Goal: Information Seeking & Learning: Learn about a topic

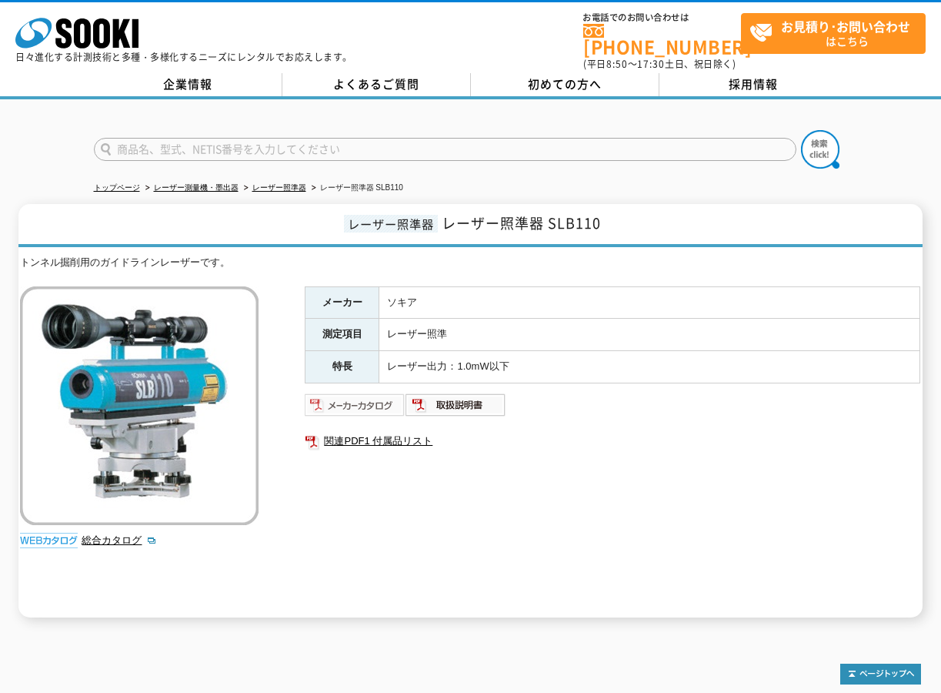
click at [335, 394] on img at bounding box center [355, 405] width 101 height 25
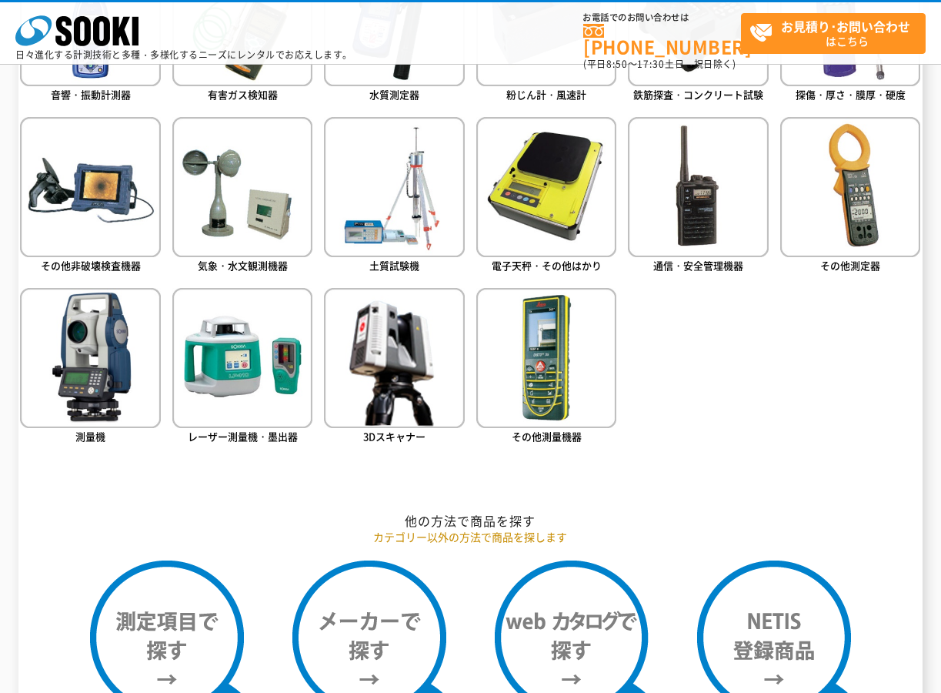
scroll to position [827, 0]
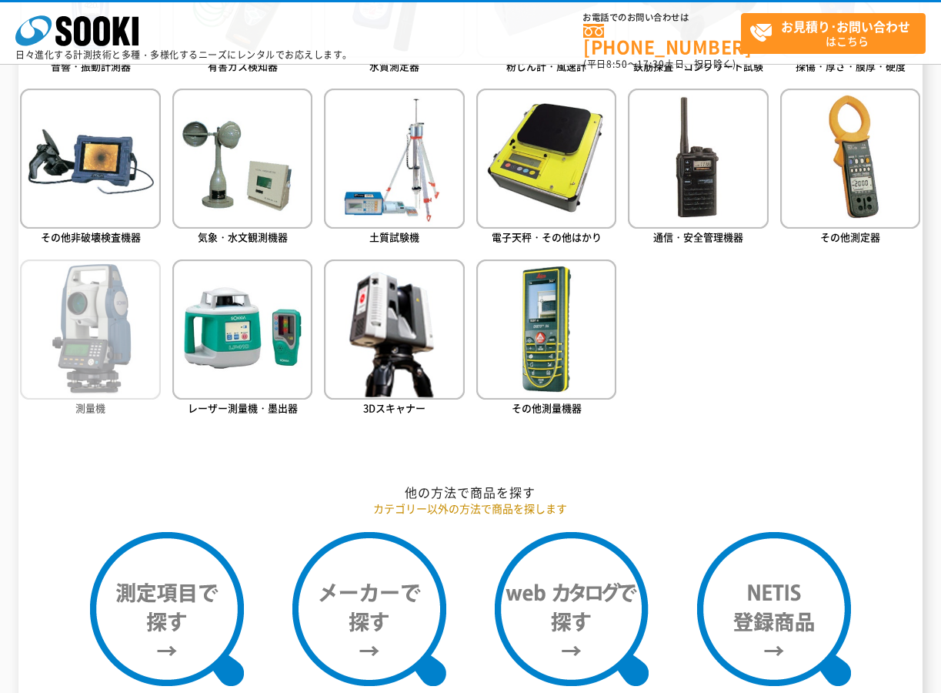
click at [103, 359] on img at bounding box center [90, 329] width 140 height 140
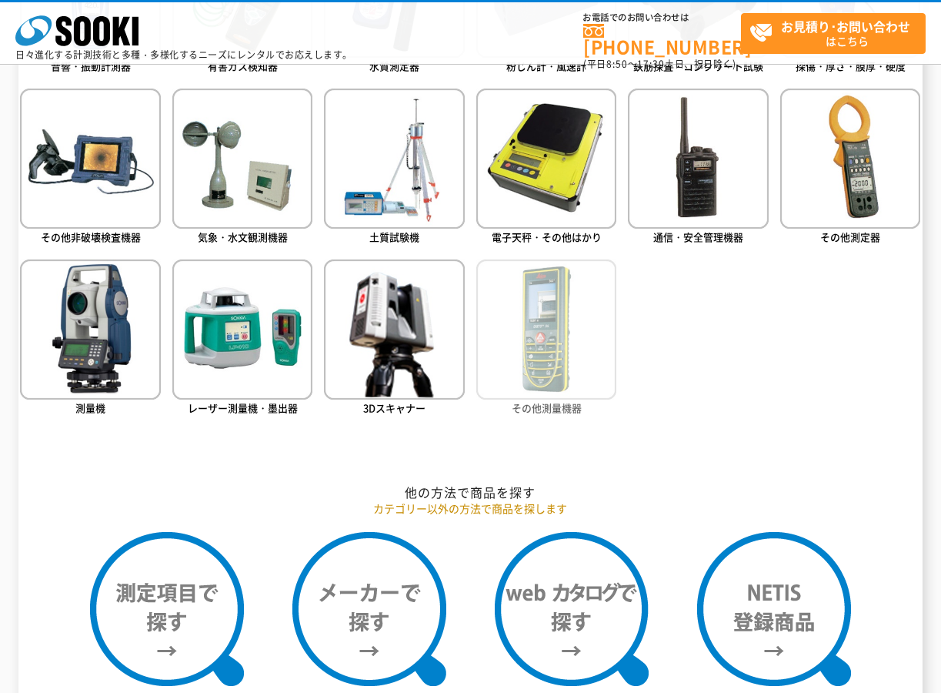
scroll to position [821, 0]
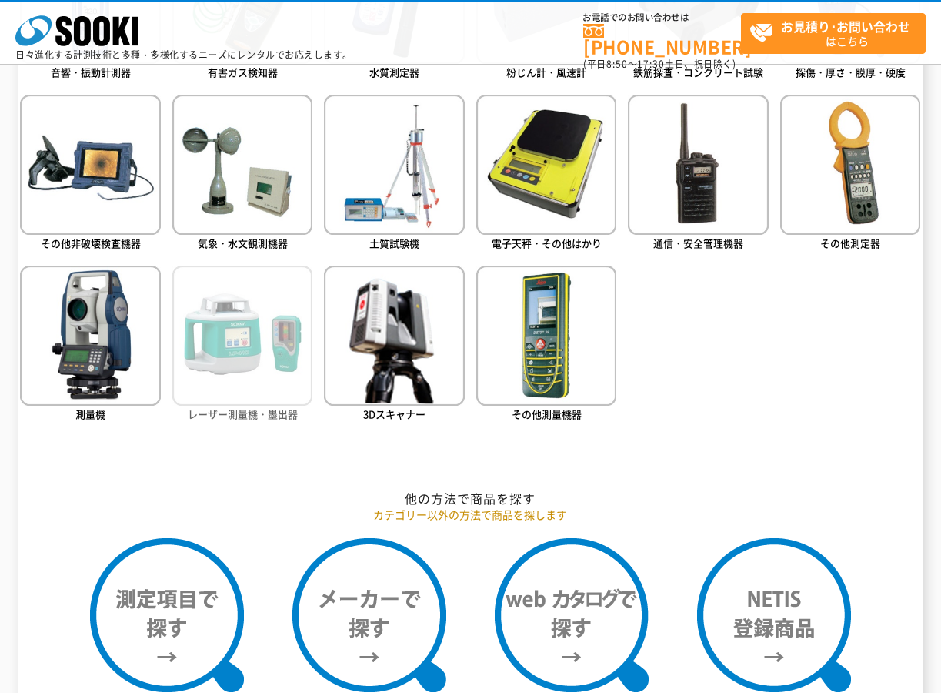
click at [256, 359] on img at bounding box center [242, 336] width 140 height 140
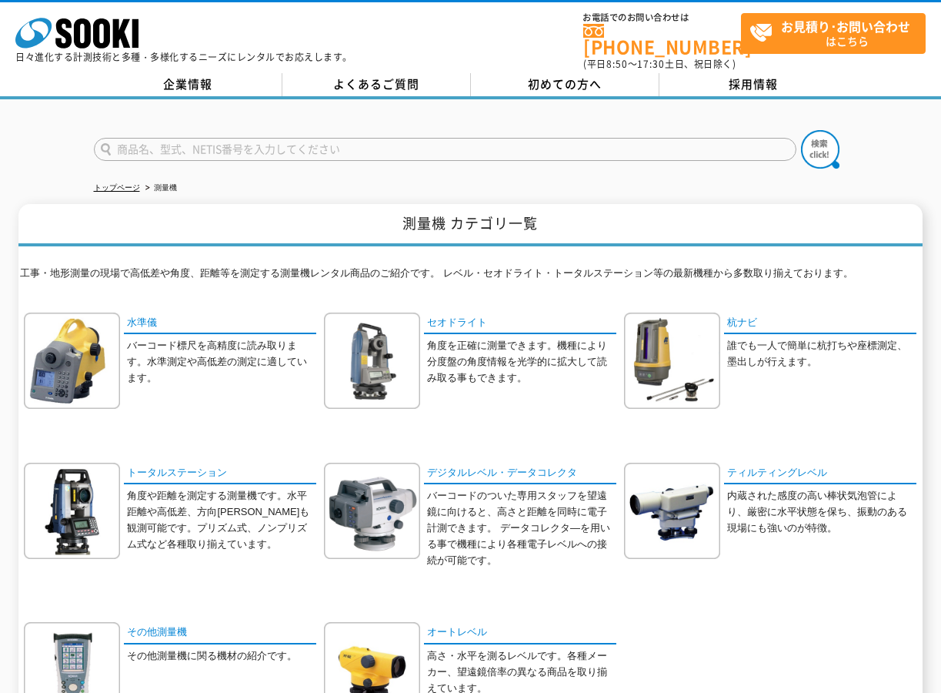
click at [238, 139] on input "text" at bounding box center [445, 149] width 703 height 23
click at [801, 130] on button at bounding box center [820, 149] width 38 height 38
click at [124, 140] on input "TET402K-L" at bounding box center [445, 149] width 703 height 23
type input "FET402K-L"
click at [801, 130] on button at bounding box center [820, 149] width 38 height 38
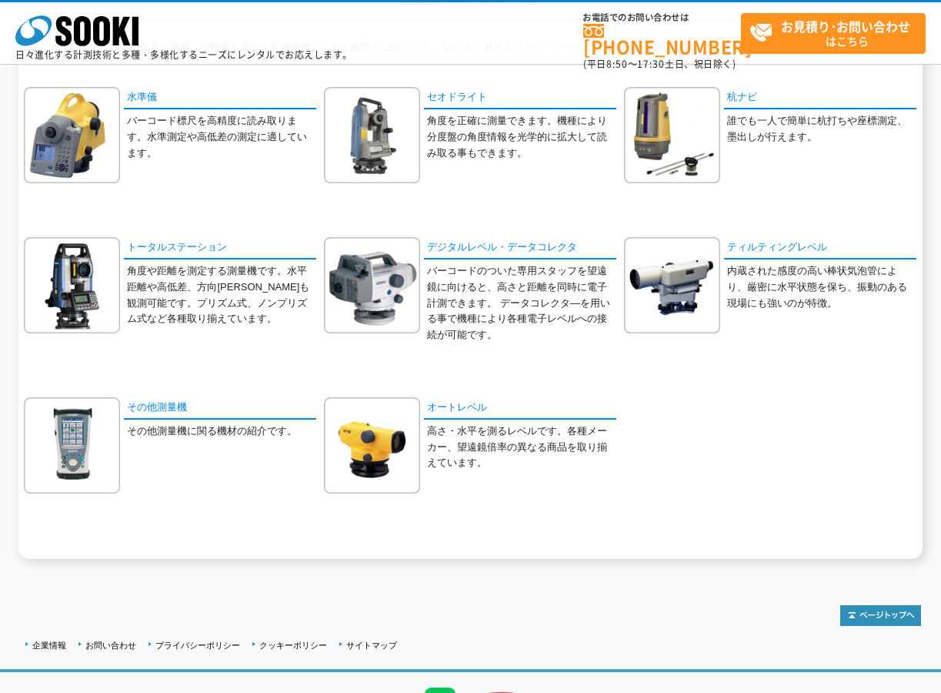
scroll to position [231, 0]
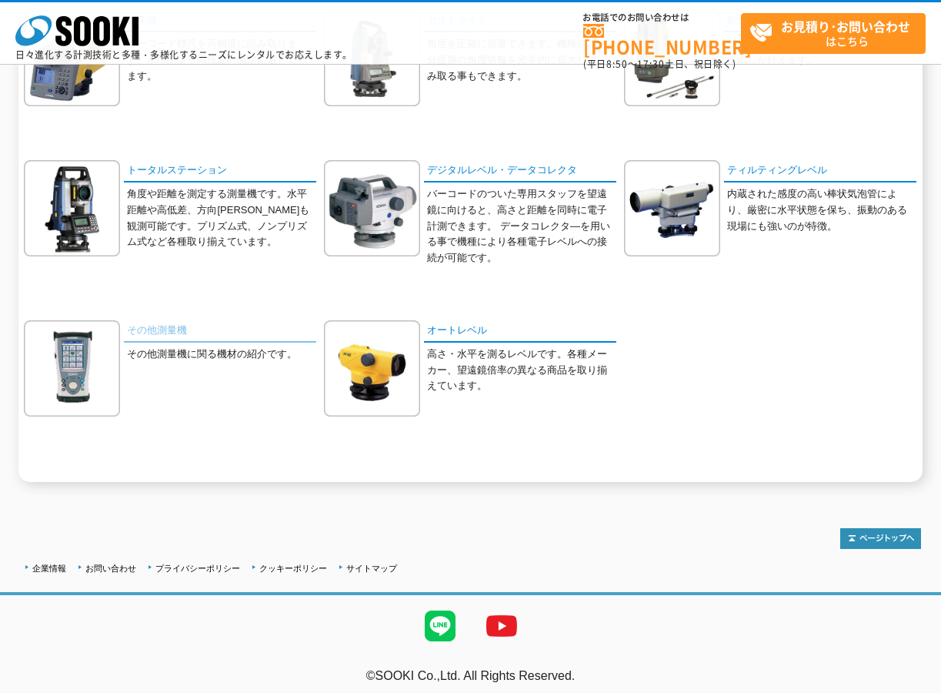
click at [160, 330] on link "その他測量機" at bounding box center [220, 331] width 192 height 22
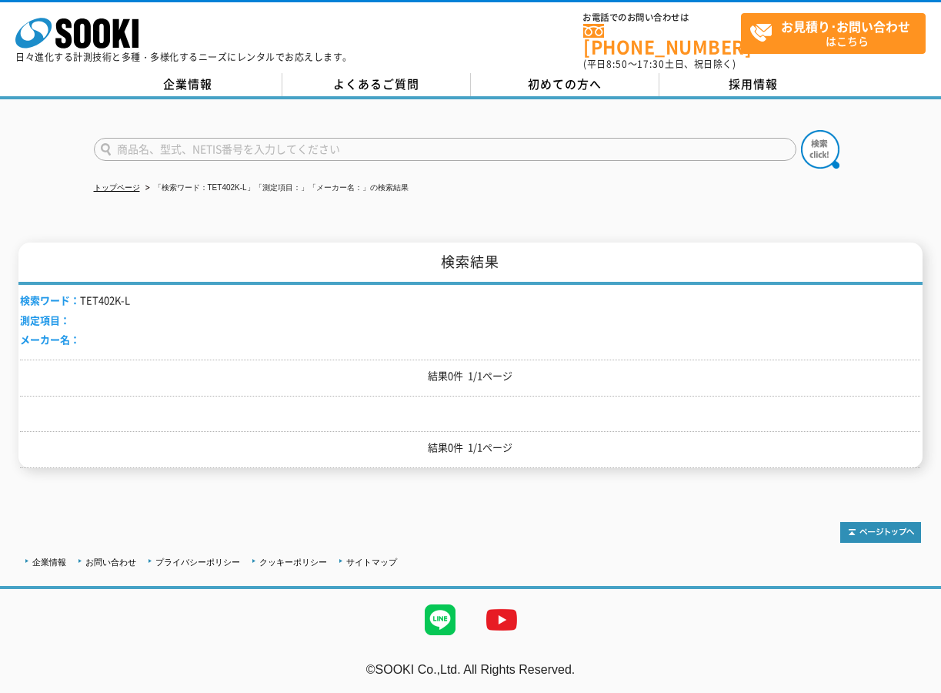
click at [175, 142] on input "text" at bounding box center [445, 149] width 703 height 23
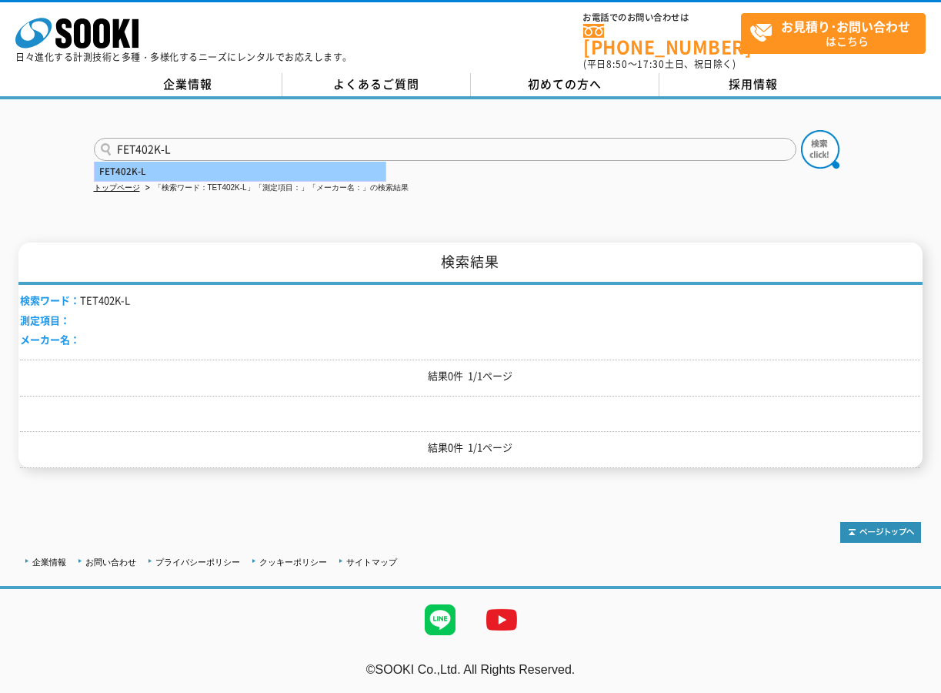
type input "FET402K-L"
click at [197, 165] on div "FET402K-L" at bounding box center [240, 171] width 291 height 19
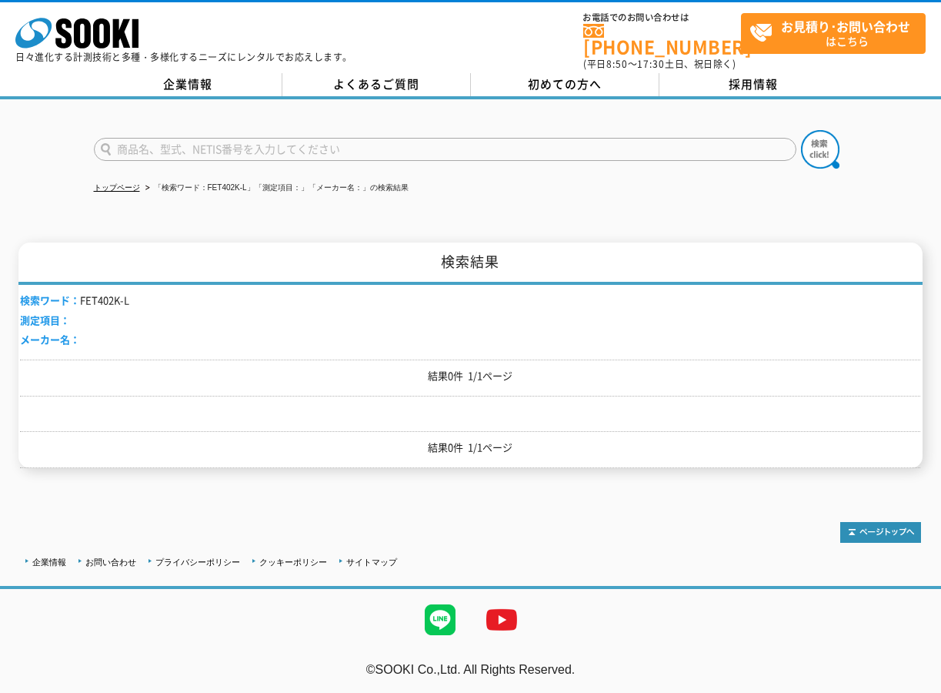
click at [90, 293] on li "検索ワード： FET402K-L" at bounding box center [74, 301] width 109 height 16
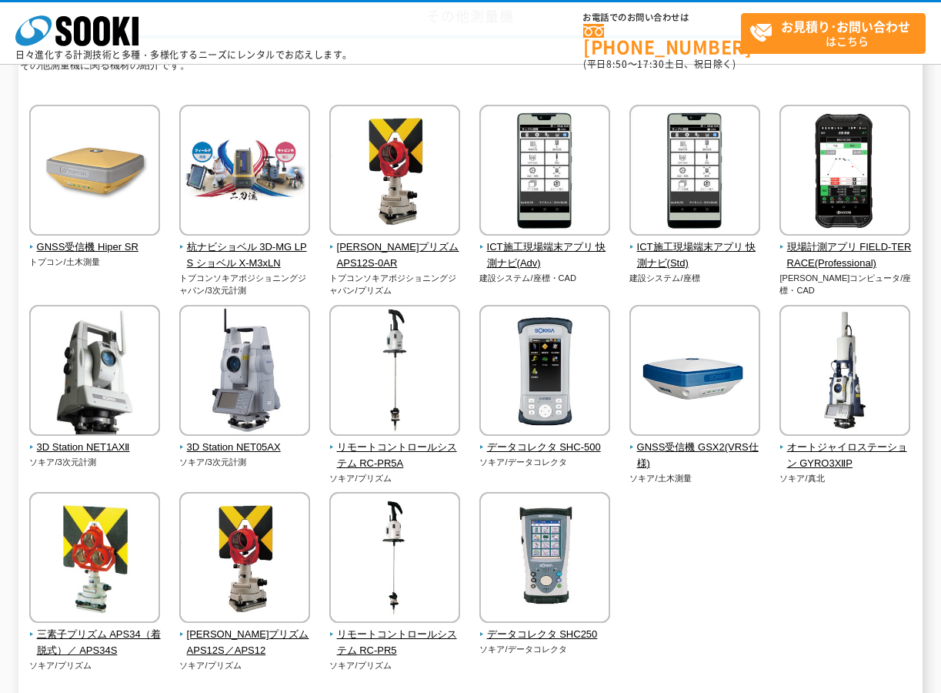
scroll to position [154, 0]
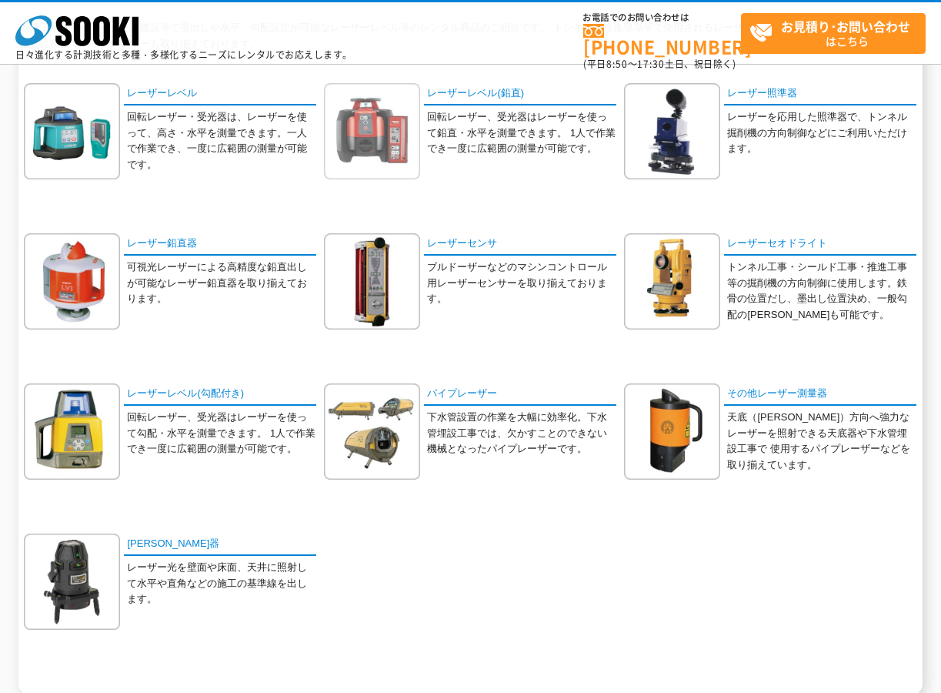
scroll to position [231, 0]
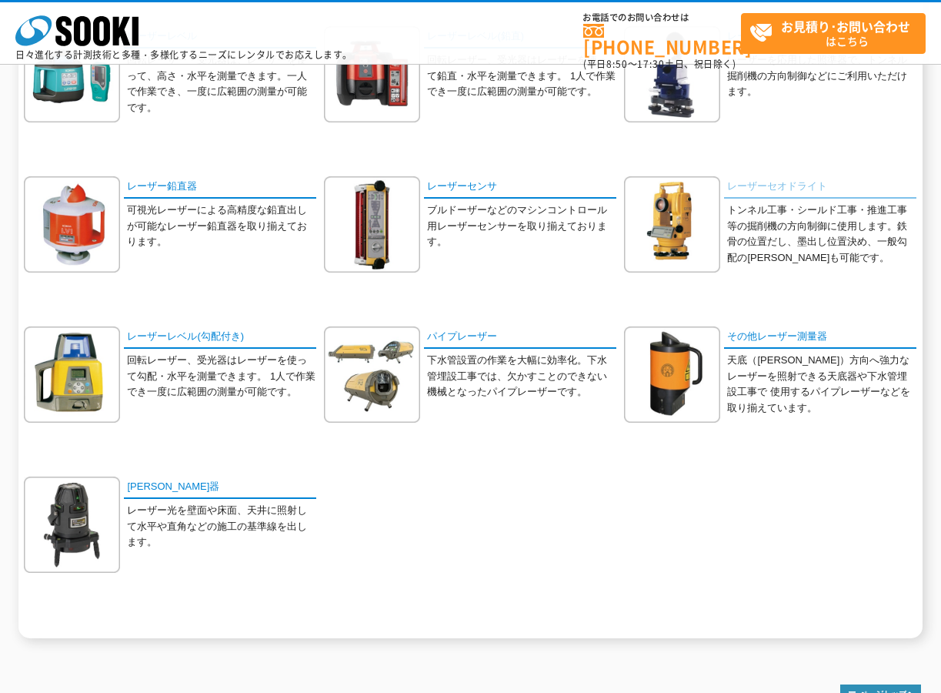
click at [771, 183] on link "レーザーセオドライト" at bounding box center [820, 187] width 192 height 22
click at [446, 339] on link "パイプレーザー" at bounding box center [520, 337] width 192 height 22
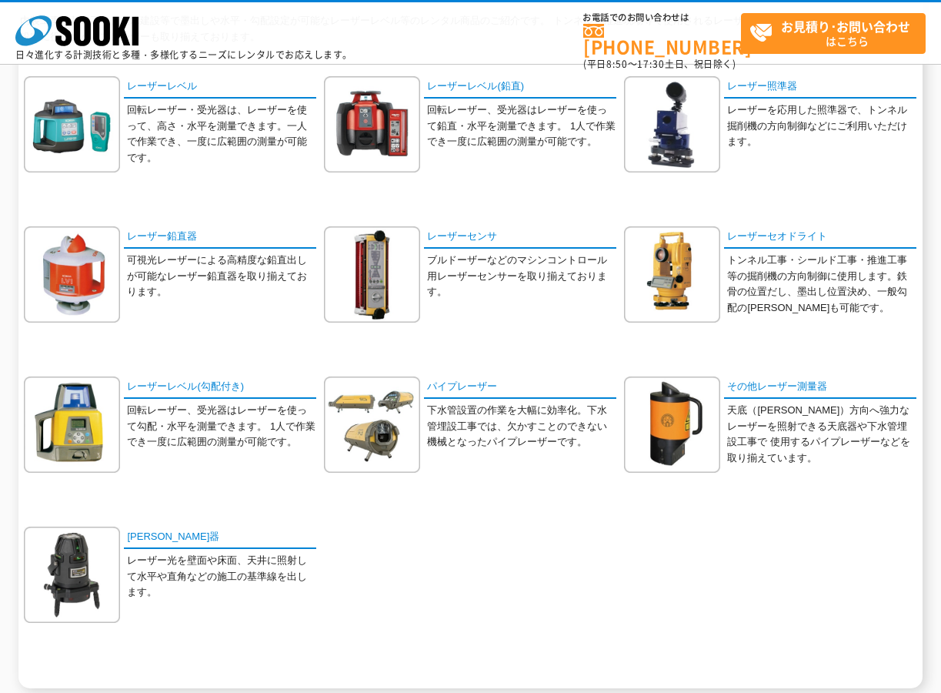
scroll to position [154, 0]
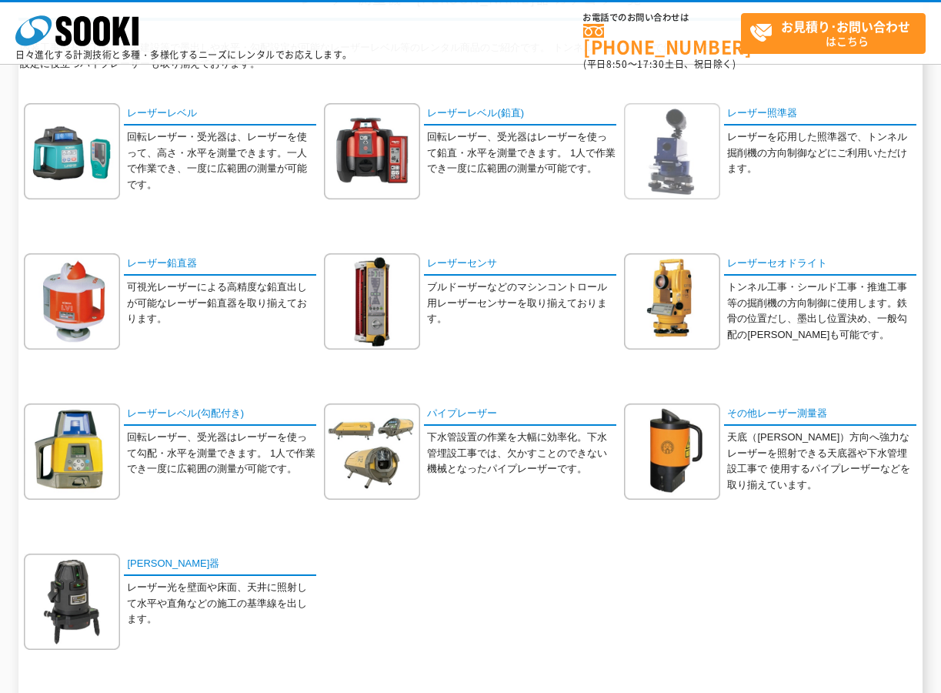
click at [667, 169] on img at bounding box center [672, 151] width 96 height 96
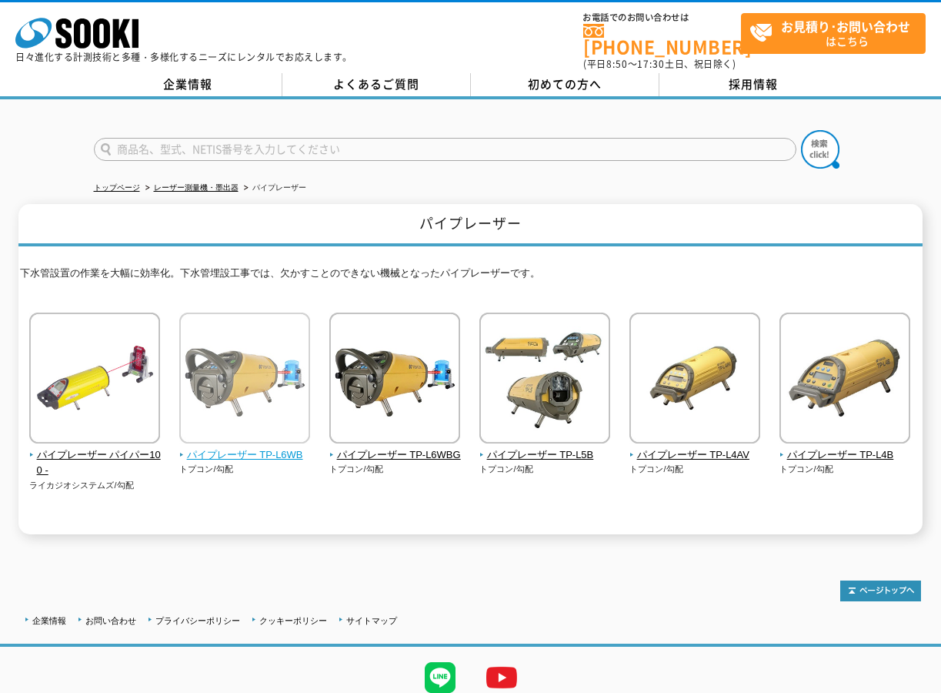
click at [242, 447] on span "パイプレーザー TP-L6WB" at bounding box center [245, 455] width 132 height 16
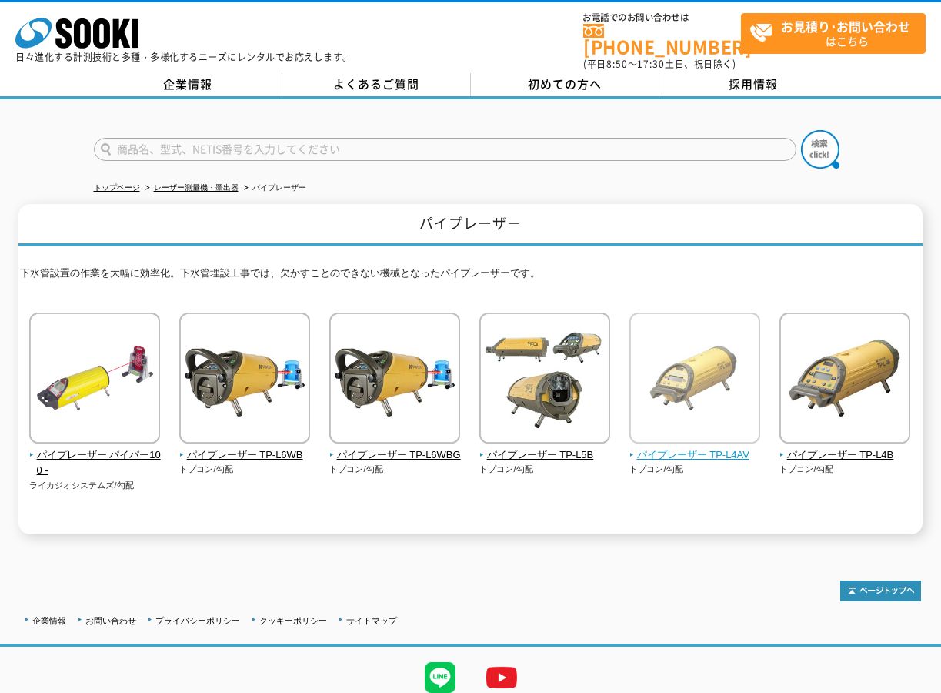
click at [712, 371] on img at bounding box center [695, 380] width 131 height 135
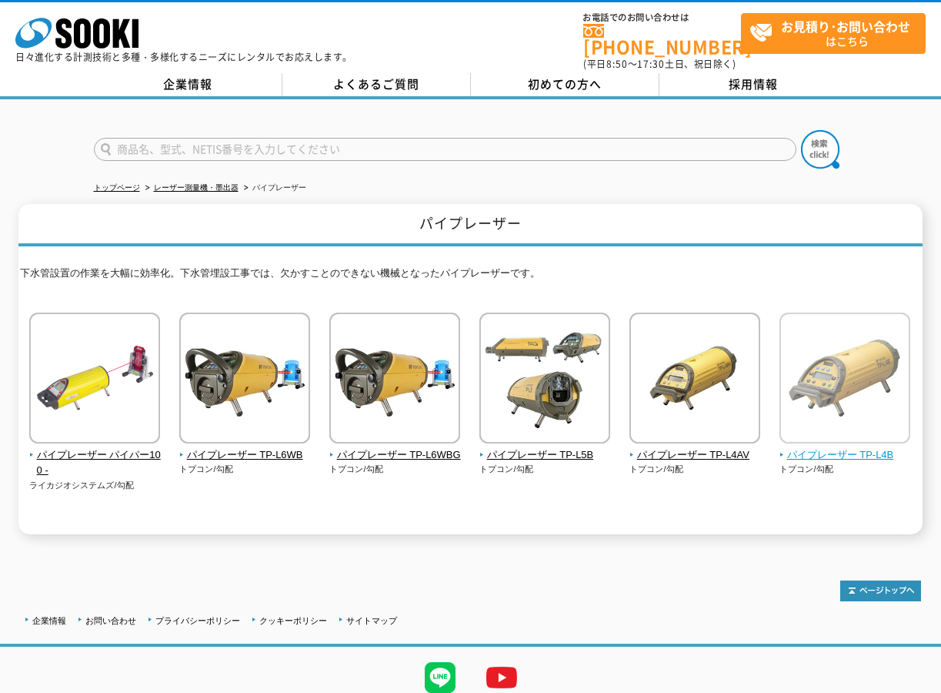
click at [856, 447] on span "パイプレーザー TP-L4B" at bounding box center [846, 455] width 132 height 16
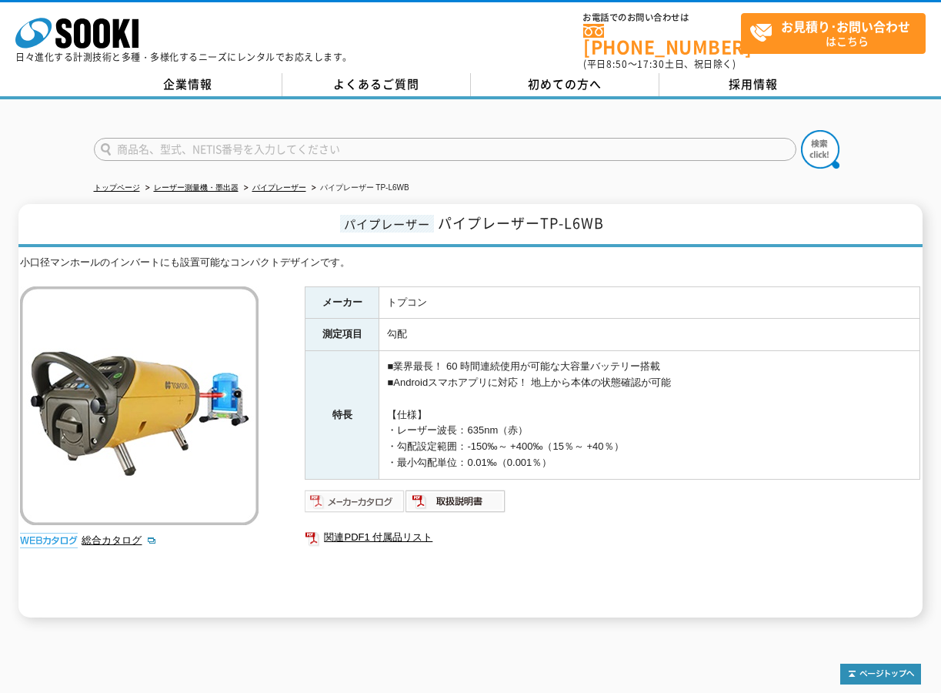
click at [346, 494] on img at bounding box center [355, 501] width 101 height 25
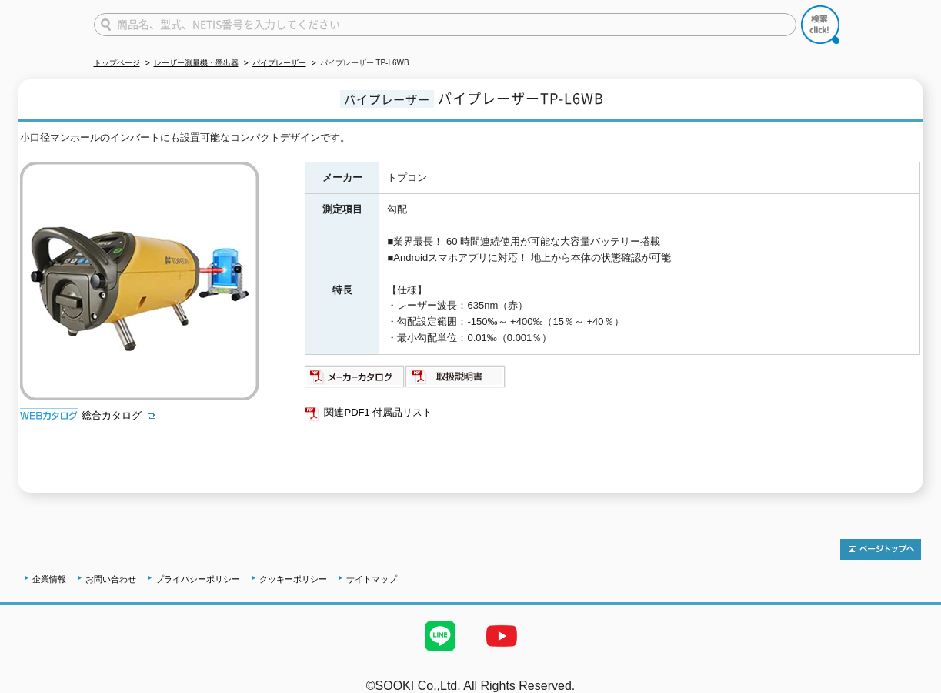
scroll to position [134, 0]
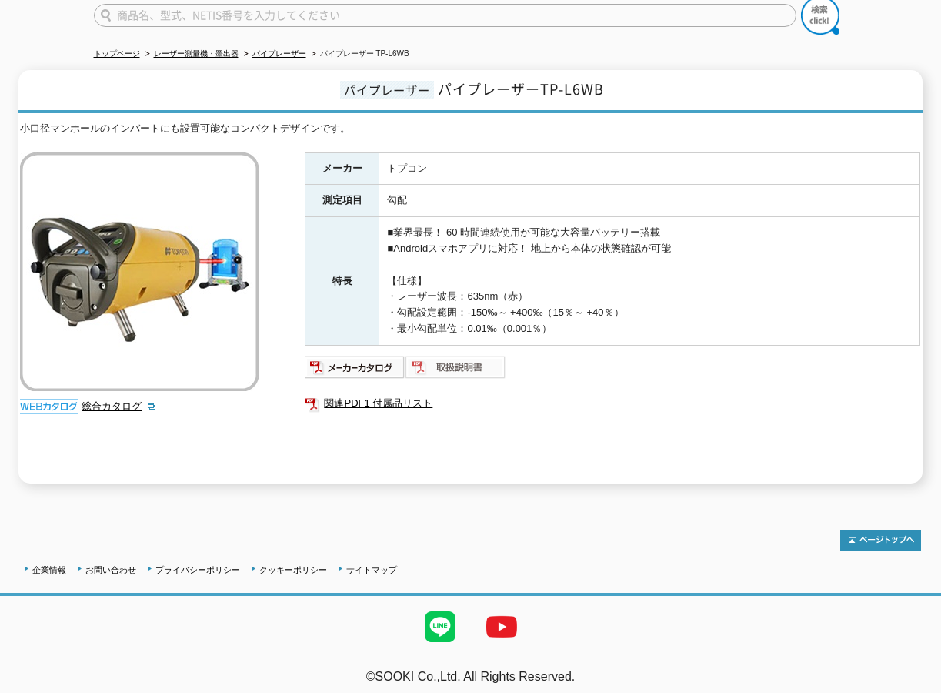
click at [480, 355] on img at bounding box center [456, 367] width 101 height 25
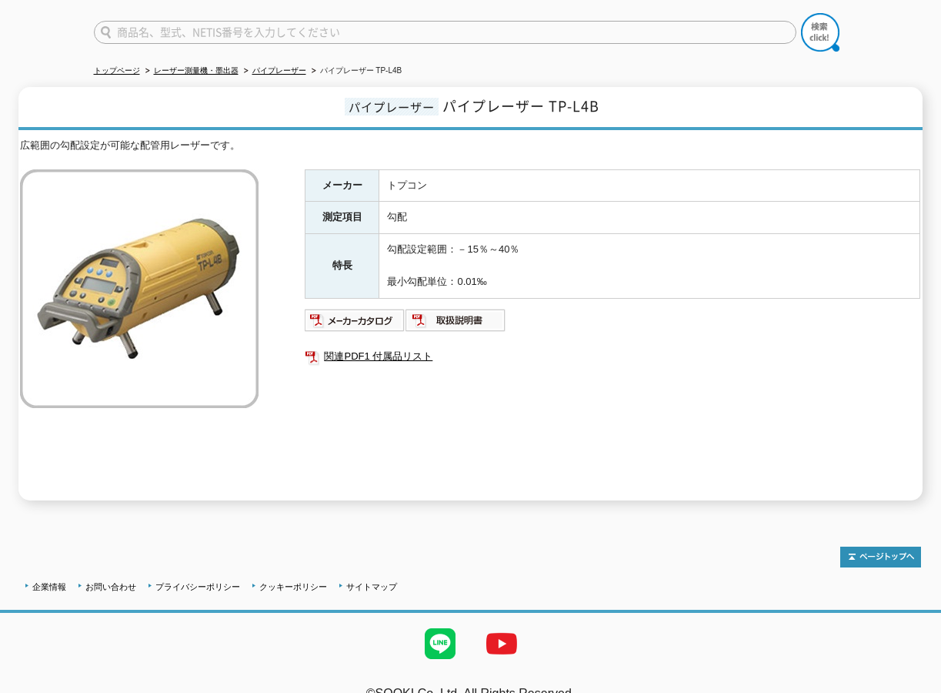
scroll to position [134, 0]
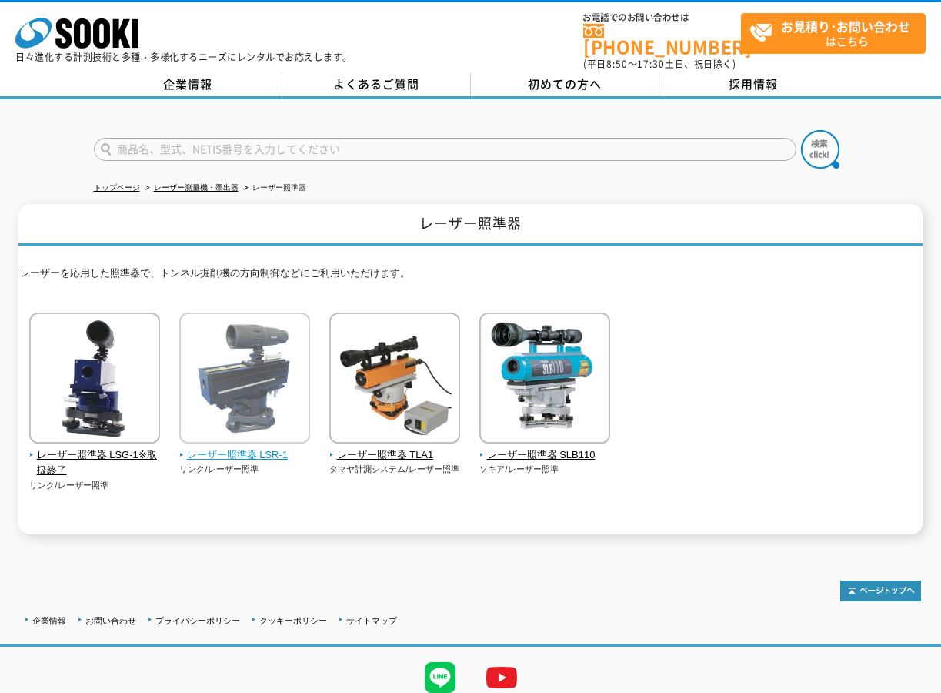
click at [236, 447] on span "レーザー照準器 LSR-1" at bounding box center [245, 455] width 132 height 16
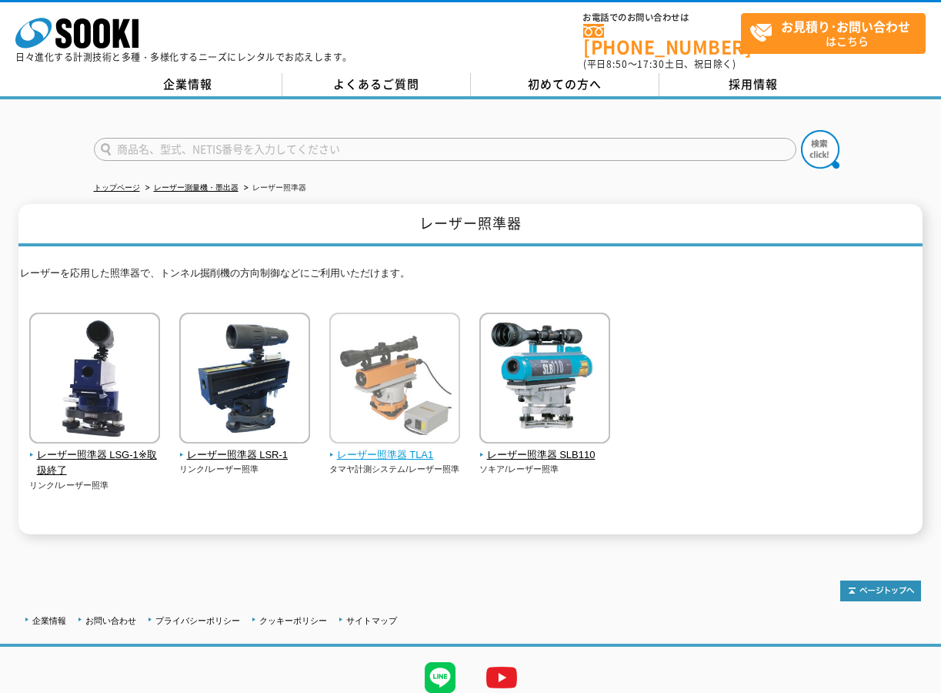
scroll to position [51, 0]
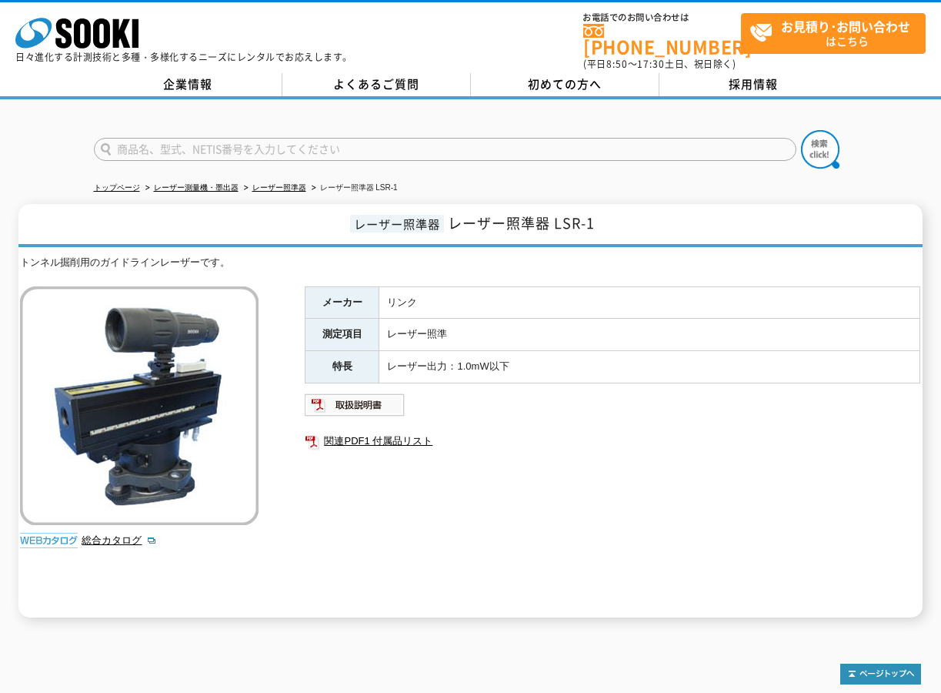
click at [155, 420] on img at bounding box center [139, 405] width 239 height 239
